Goal: Find specific page/section: Find specific page/section

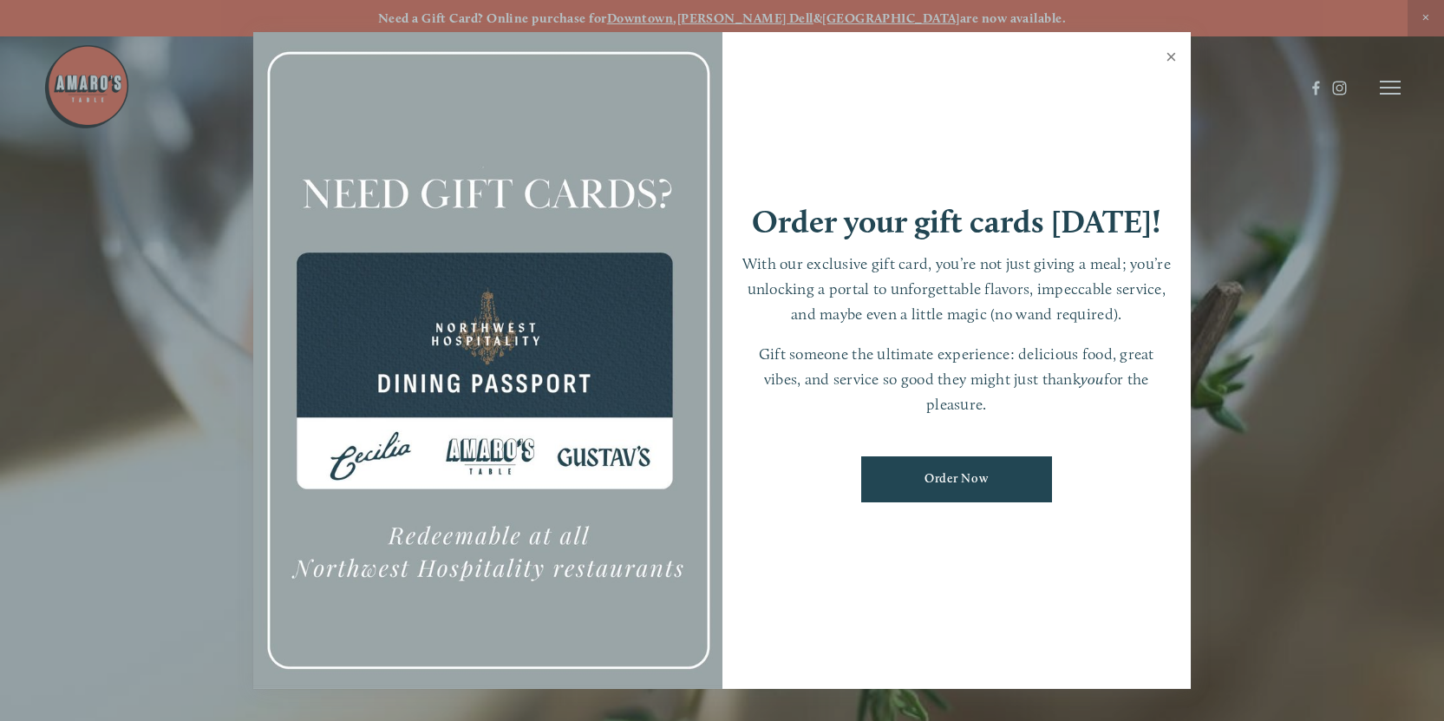
click at [1172, 56] on link "Close" at bounding box center [1172, 59] width 34 height 49
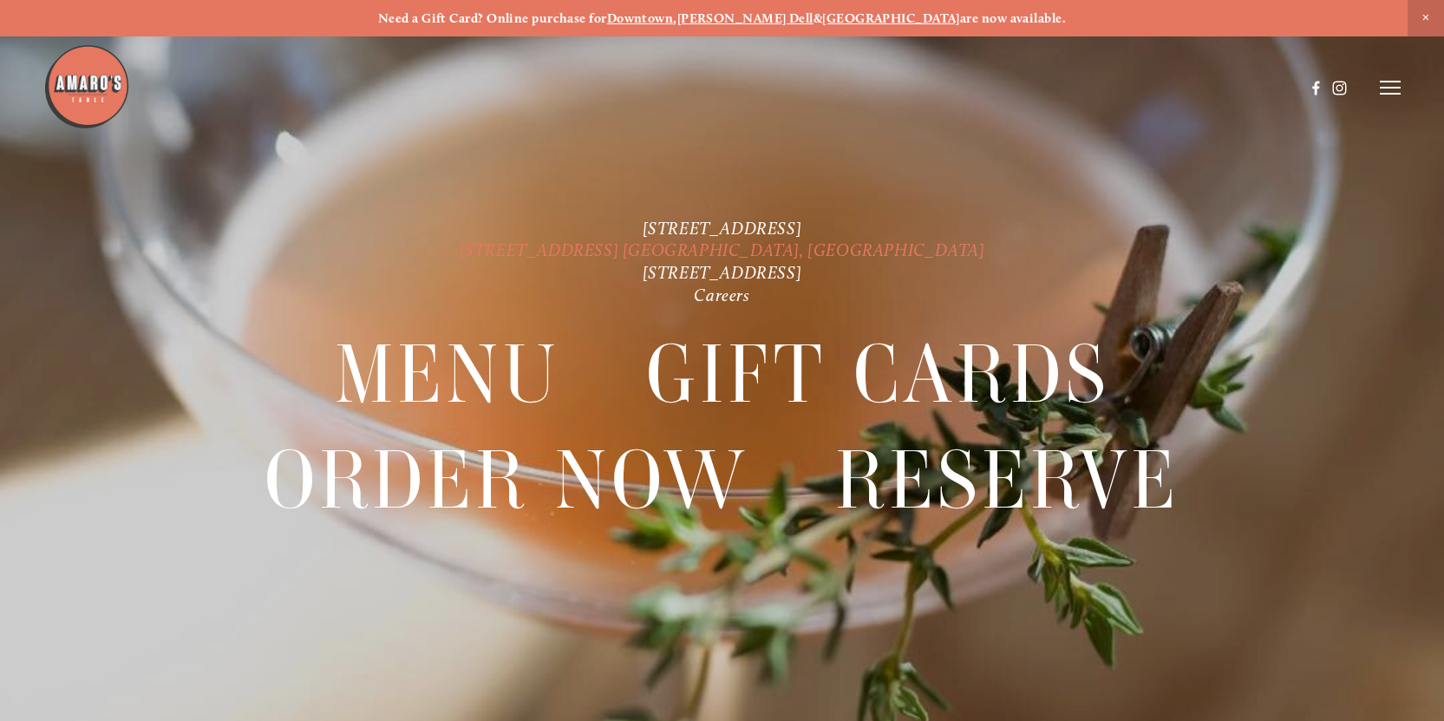
click at [763, 246] on link "[STREET_ADDRESS] [GEOGRAPHIC_DATA], [GEOGRAPHIC_DATA]" at bounding box center [723, 250] width 526 height 21
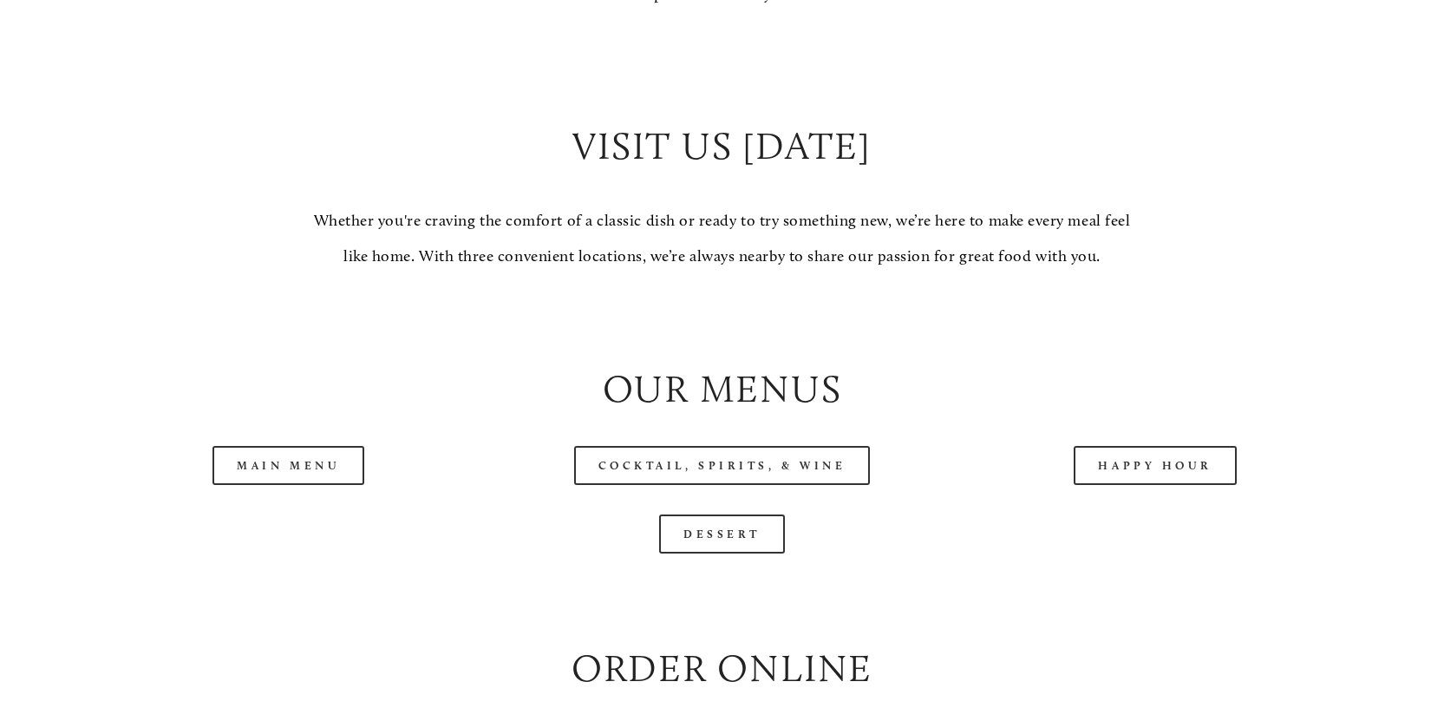
scroll to position [1561, 0]
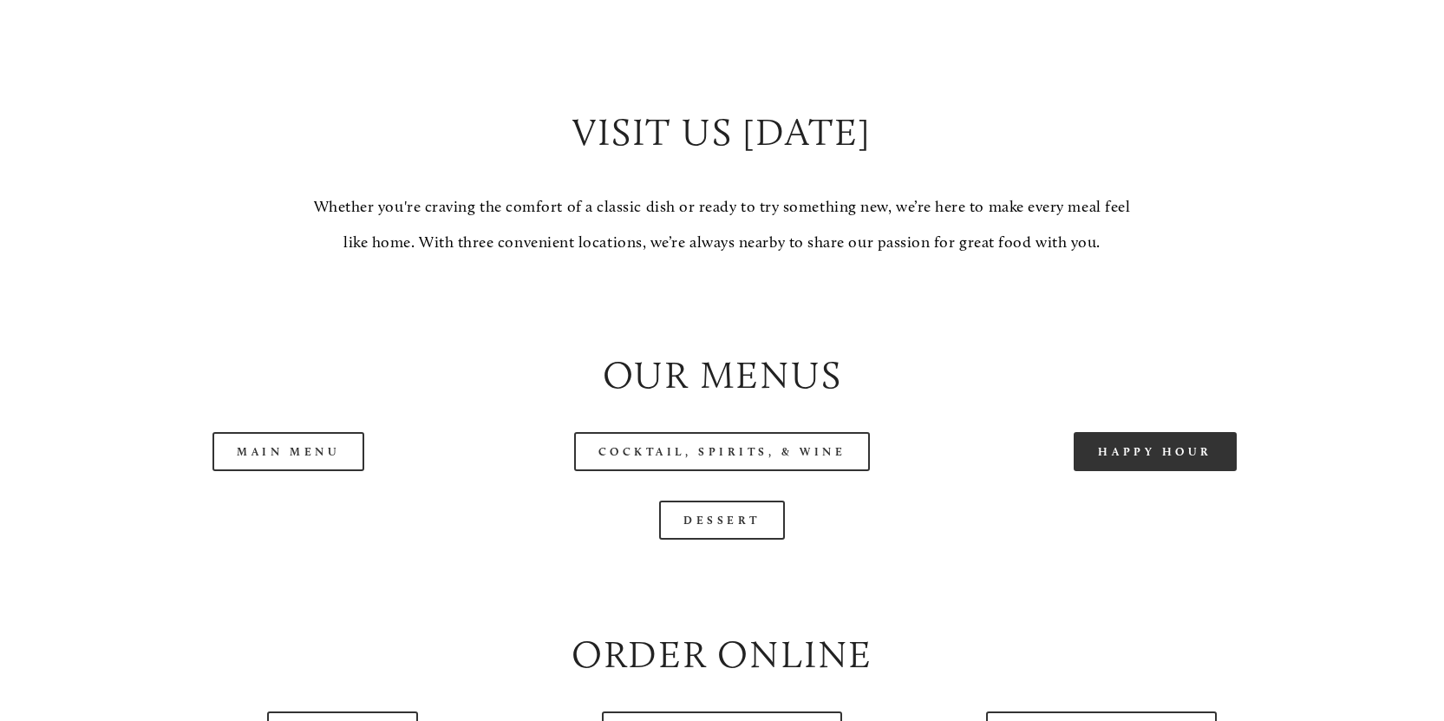
click at [1119, 471] on link "Happy Hour" at bounding box center [1155, 451] width 163 height 39
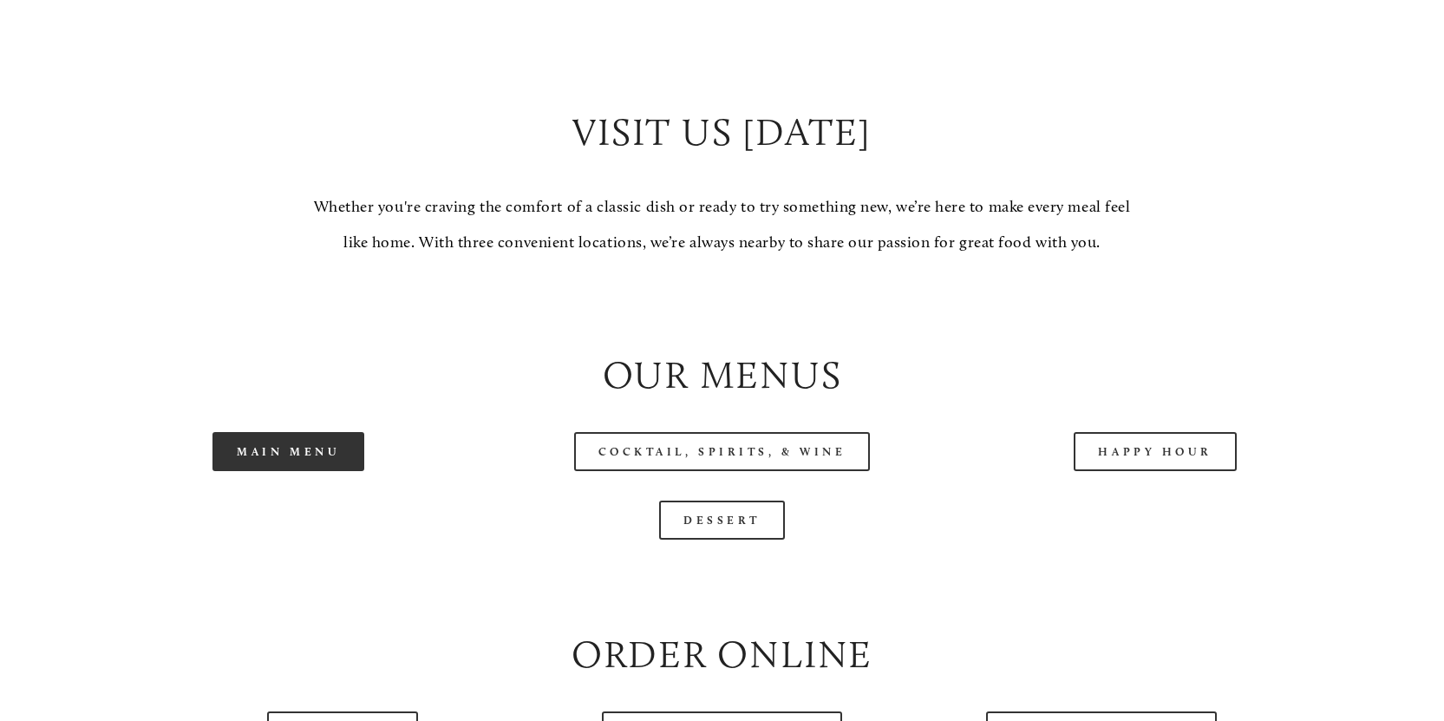
click at [261, 471] on link "Main Menu" at bounding box center [289, 451] width 152 height 39
